Goal: Task Accomplishment & Management: Use online tool/utility

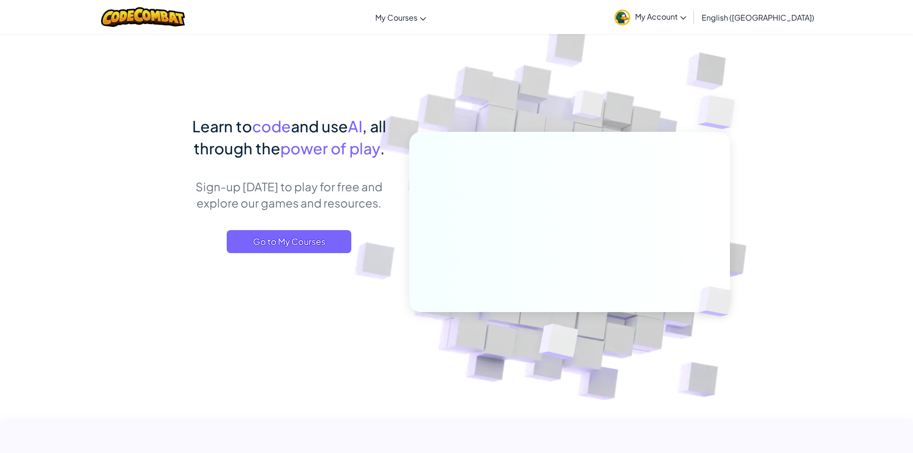
click at [686, 15] on span "My Account" at bounding box center [660, 17] width 51 height 10
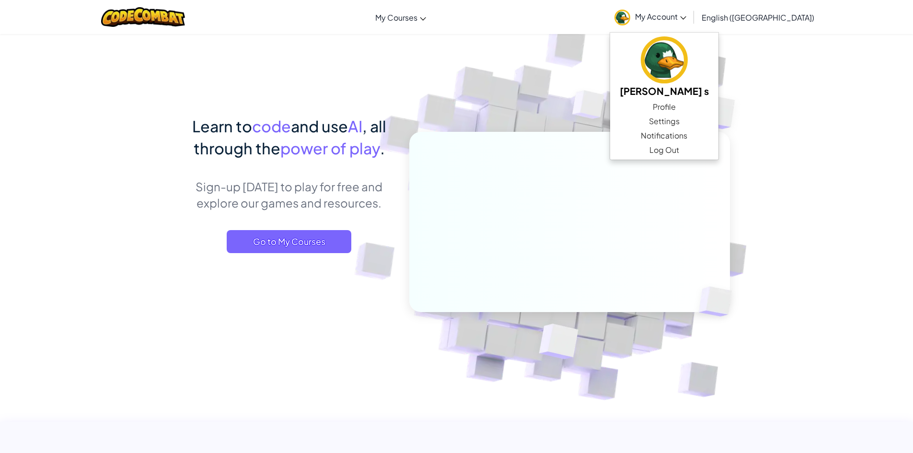
click at [446, 65] on img at bounding box center [563, 211] width 532 height 532
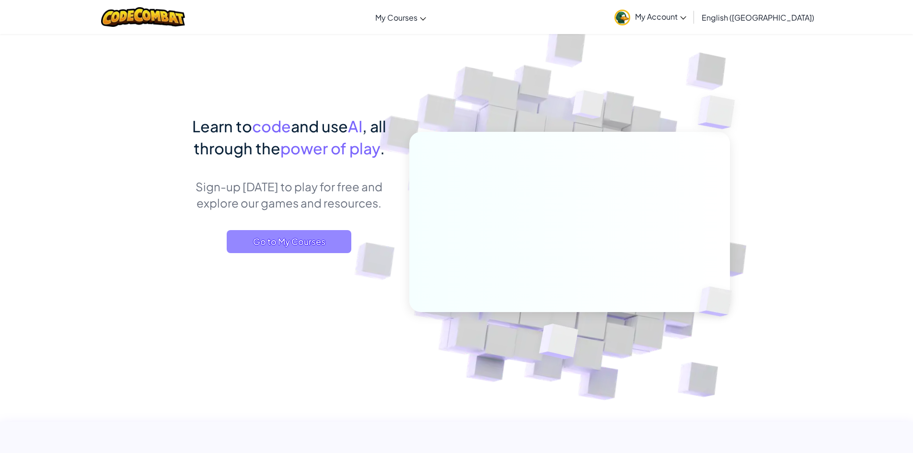
click at [285, 239] on span "Go to My Courses" at bounding box center [289, 241] width 125 height 23
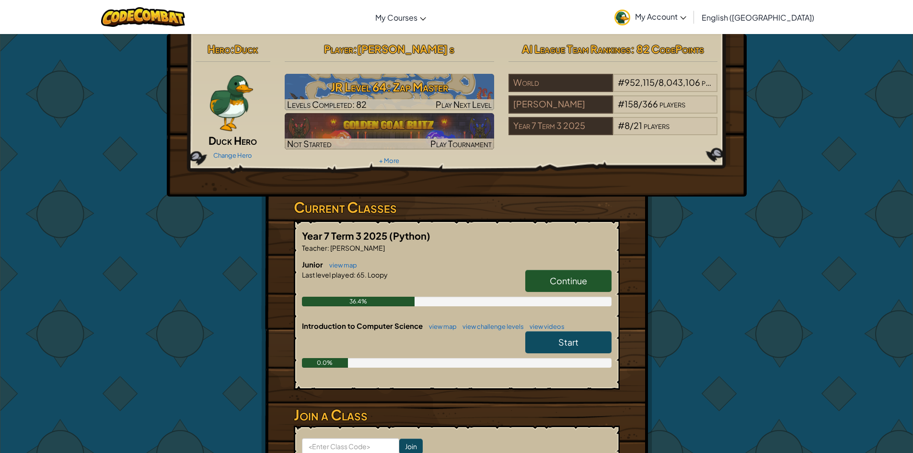
click at [552, 285] on span "Continue" at bounding box center [568, 280] width 37 height 11
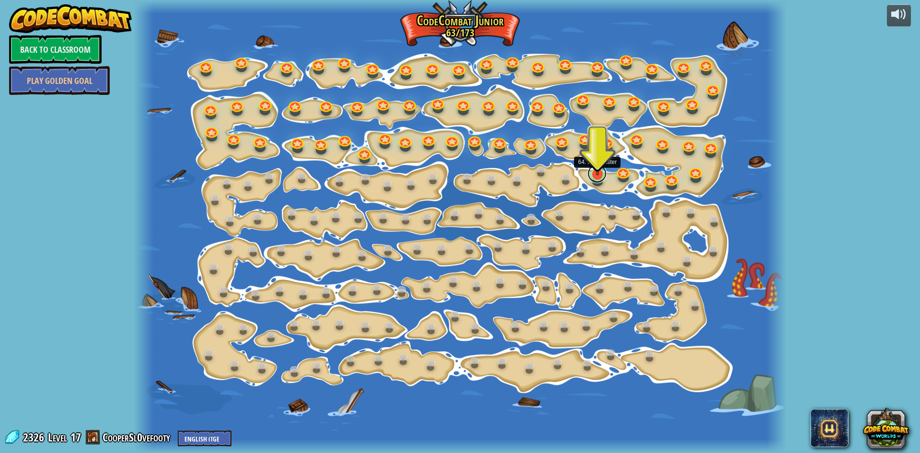
click at [600, 179] on link at bounding box center [597, 173] width 19 height 19
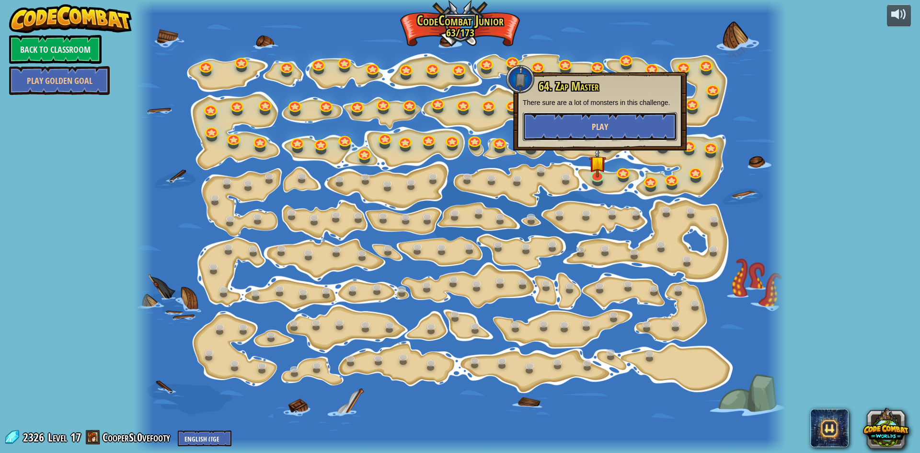
click at [617, 123] on button "Play" at bounding box center [600, 126] width 154 height 29
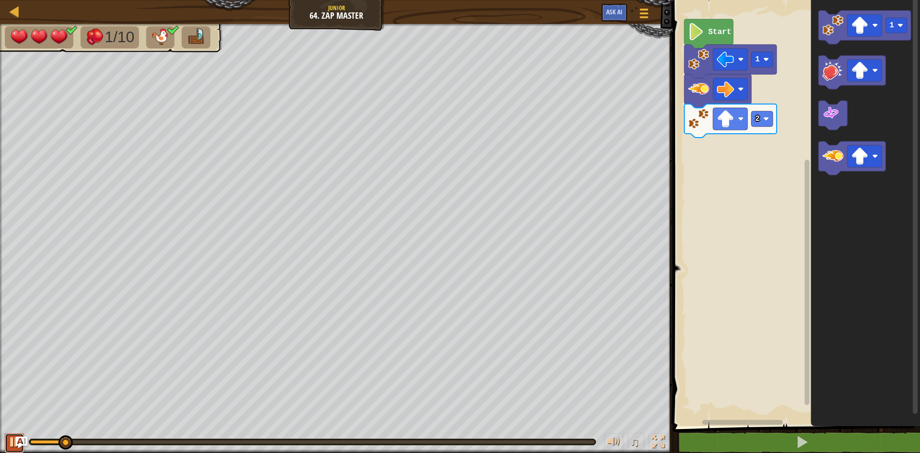
click at [10, 445] on div at bounding box center [14, 442] width 12 height 12
click at [765, 121] on image "Blockly Workspace" at bounding box center [766, 119] width 6 height 6
click at [7, 439] on button at bounding box center [14, 443] width 19 height 20
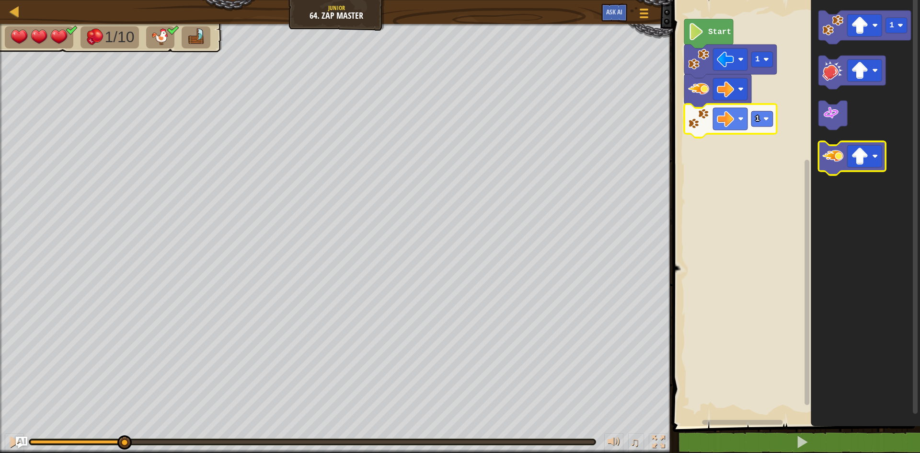
click at [833, 162] on image "Blockly Workspace" at bounding box center [832, 156] width 21 height 21
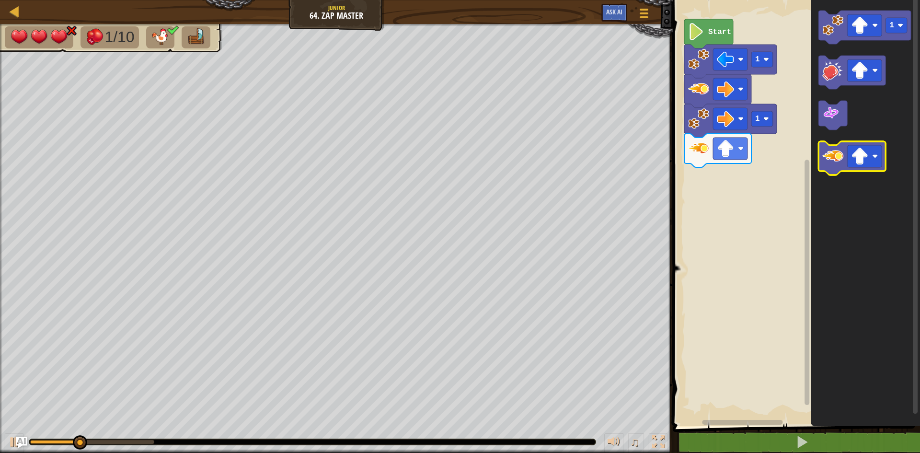
click at [833, 162] on image "Blockly Workspace" at bounding box center [832, 156] width 21 height 21
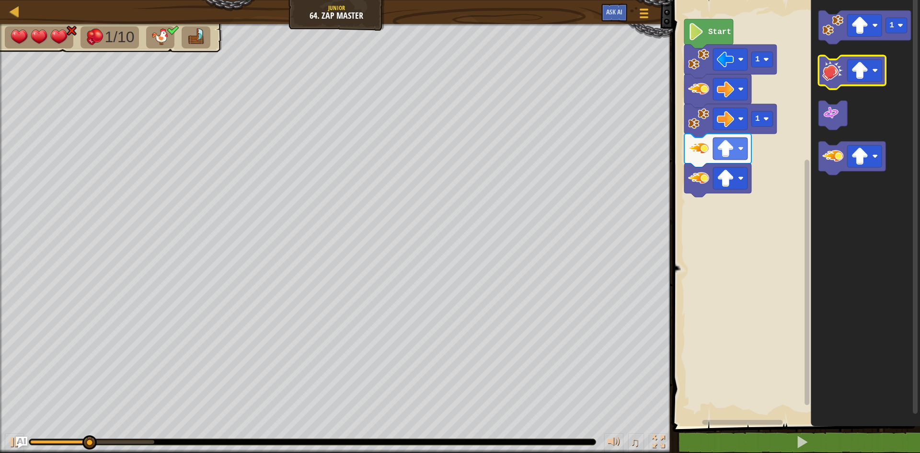
click at [834, 79] on image "Blockly Workspace" at bounding box center [832, 70] width 21 height 21
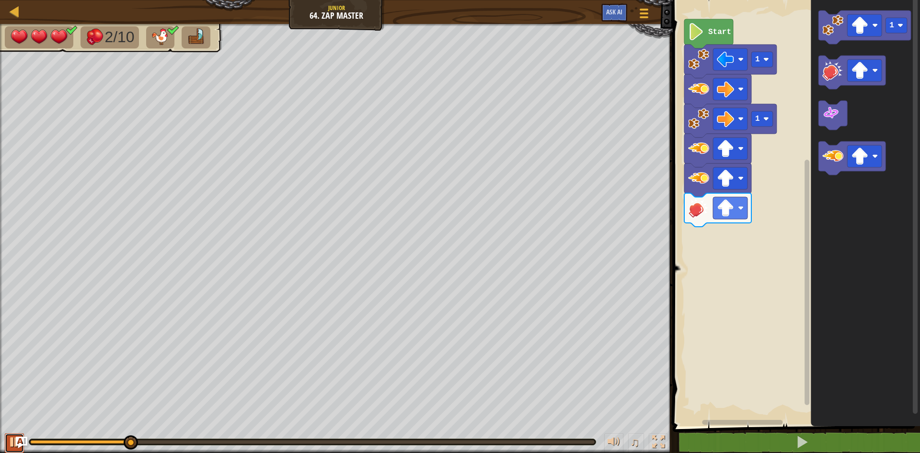
click at [10, 442] on div at bounding box center [14, 442] width 12 height 12
click at [897, 25] on rect "Blockly Workspace" at bounding box center [897, 25] width 22 height 15
click at [867, 153] on image "Blockly Workspace" at bounding box center [859, 156] width 17 height 17
click at [824, 20] on image "Blockly Workspace" at bounding box center [832, 25] width 21 height 21
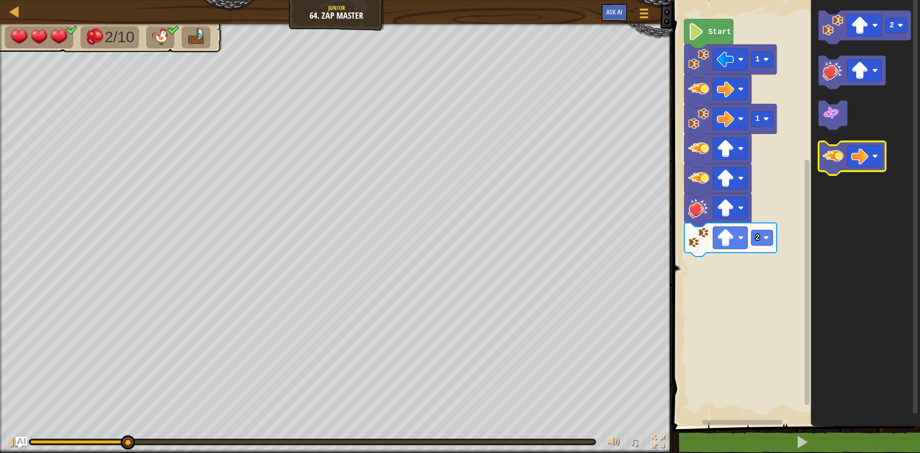
click at [834, 163] on image "Blockly Workspace" at bounding box center [832, 156] width 21 height 21
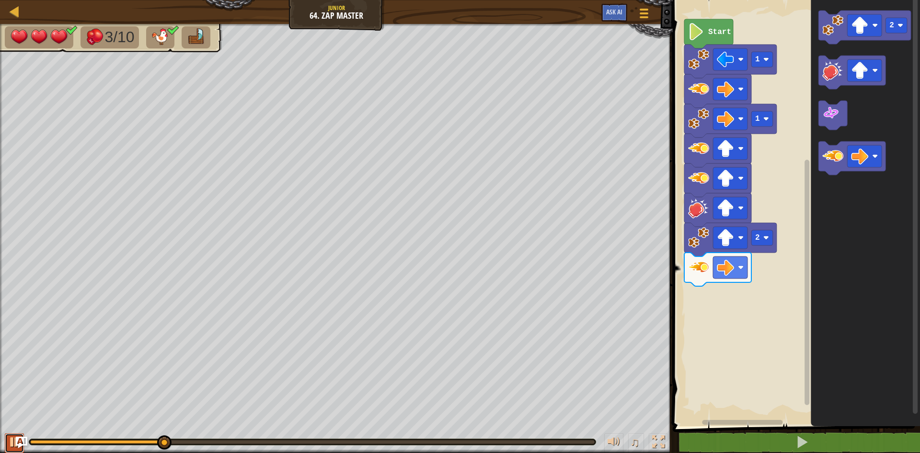
click at [10, 447] on div at bounding box center [14, 442] width 12 height 12
click at [860, 30] on image "Blockly Workspace" at bounding box center [859, 25] width 17 height 17
